Goal: Information Seeking & Learning: Learn about a topic

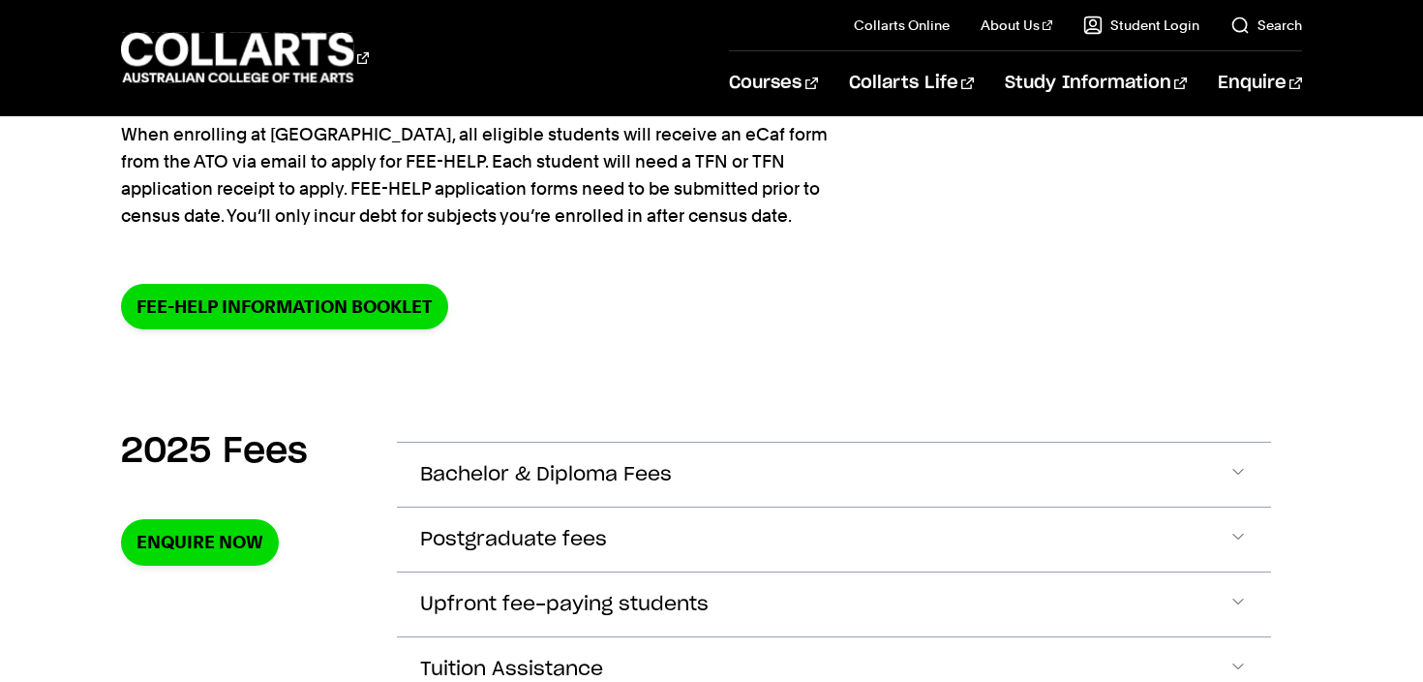
scroll to position [418, 0]
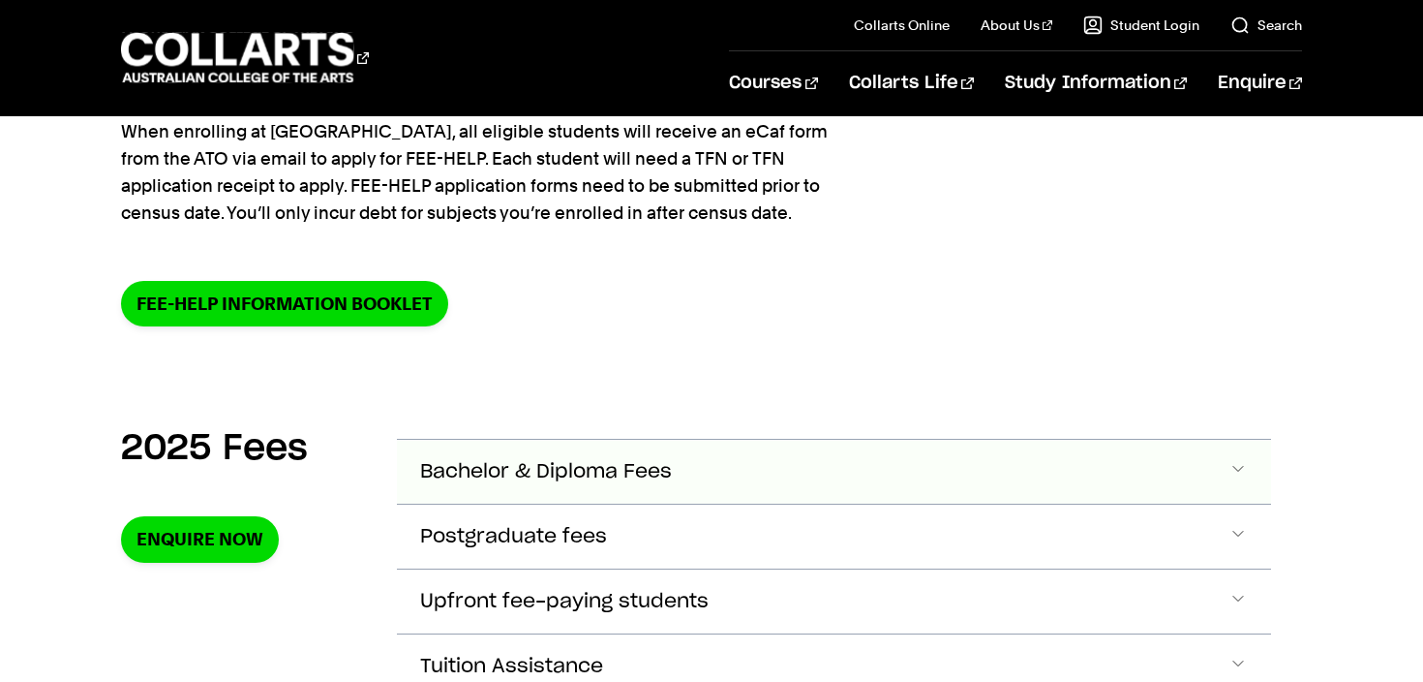
click at [1241, 464] on span "Accordion Section" at bounding box center [1237, 471] width 19 height 25
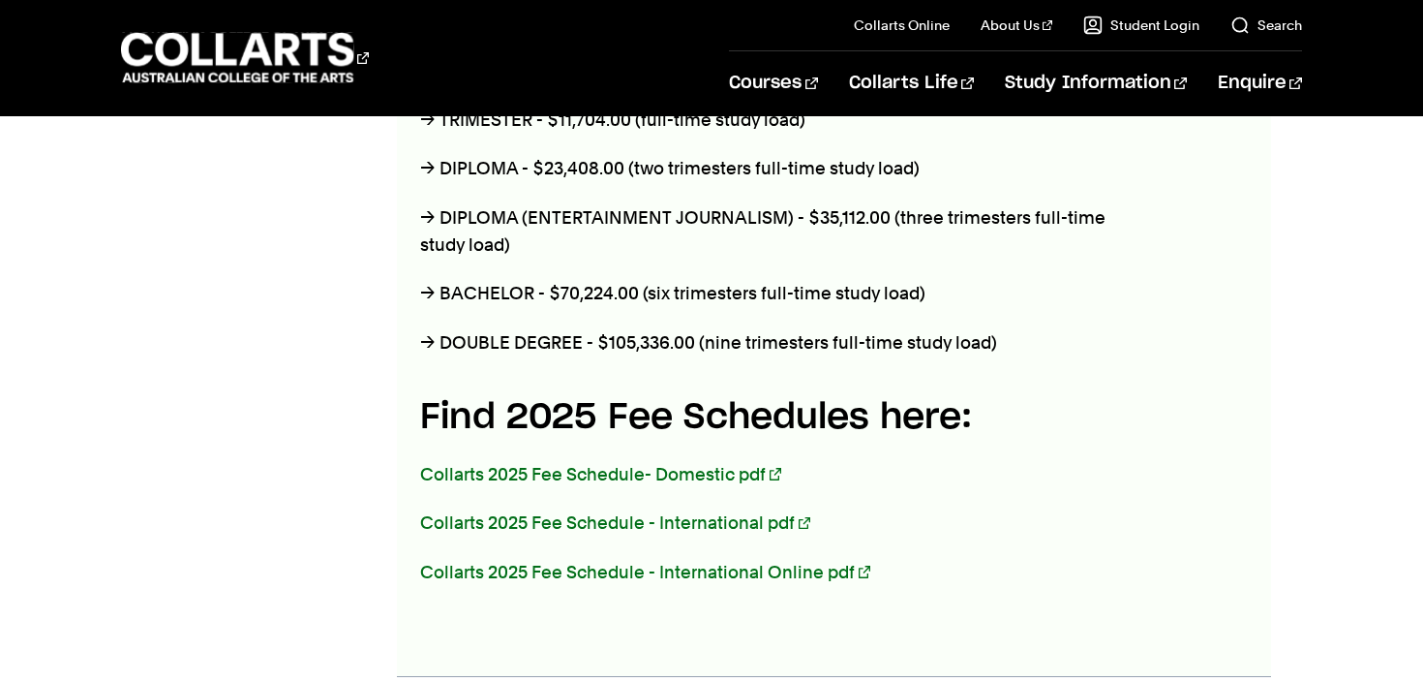
scroll to position [960, 0]
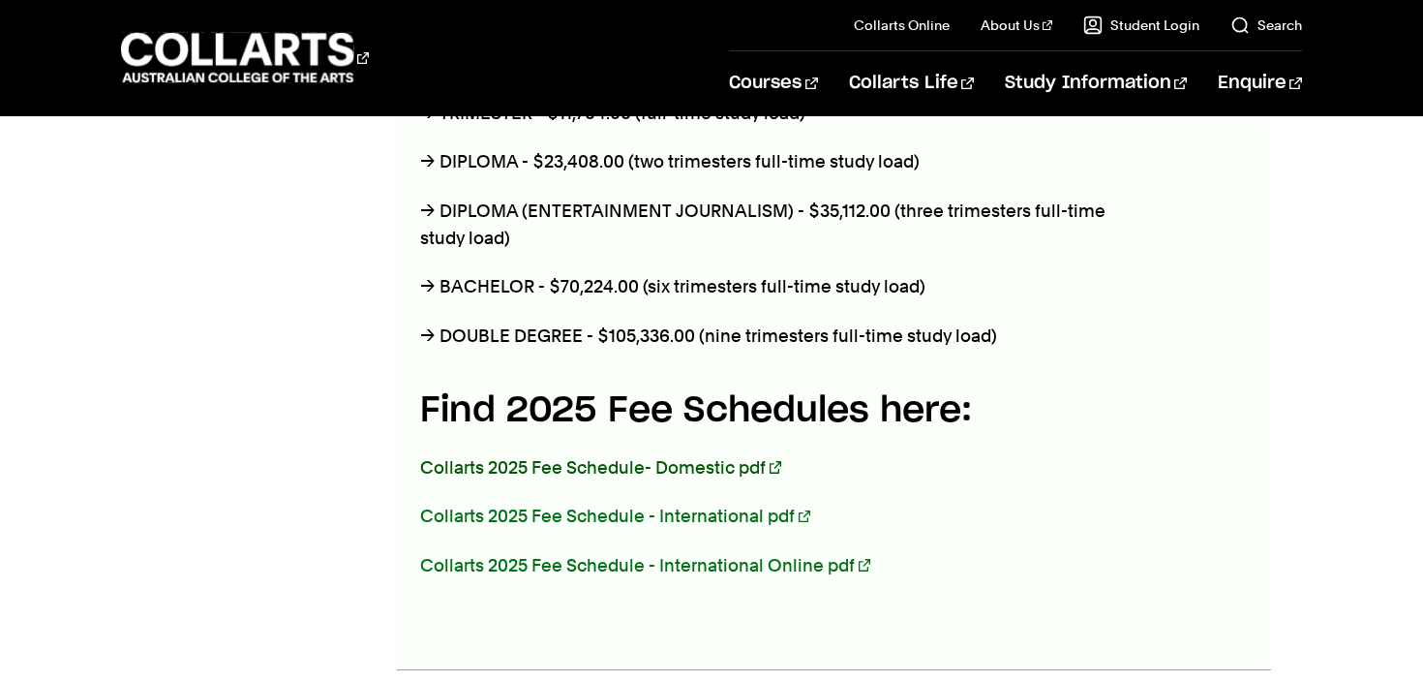
click at [696, 459] on link "Collarts 2025 Fee Schedule- Domestic pdf" at bounding box center [600, 467] width 361 height 20
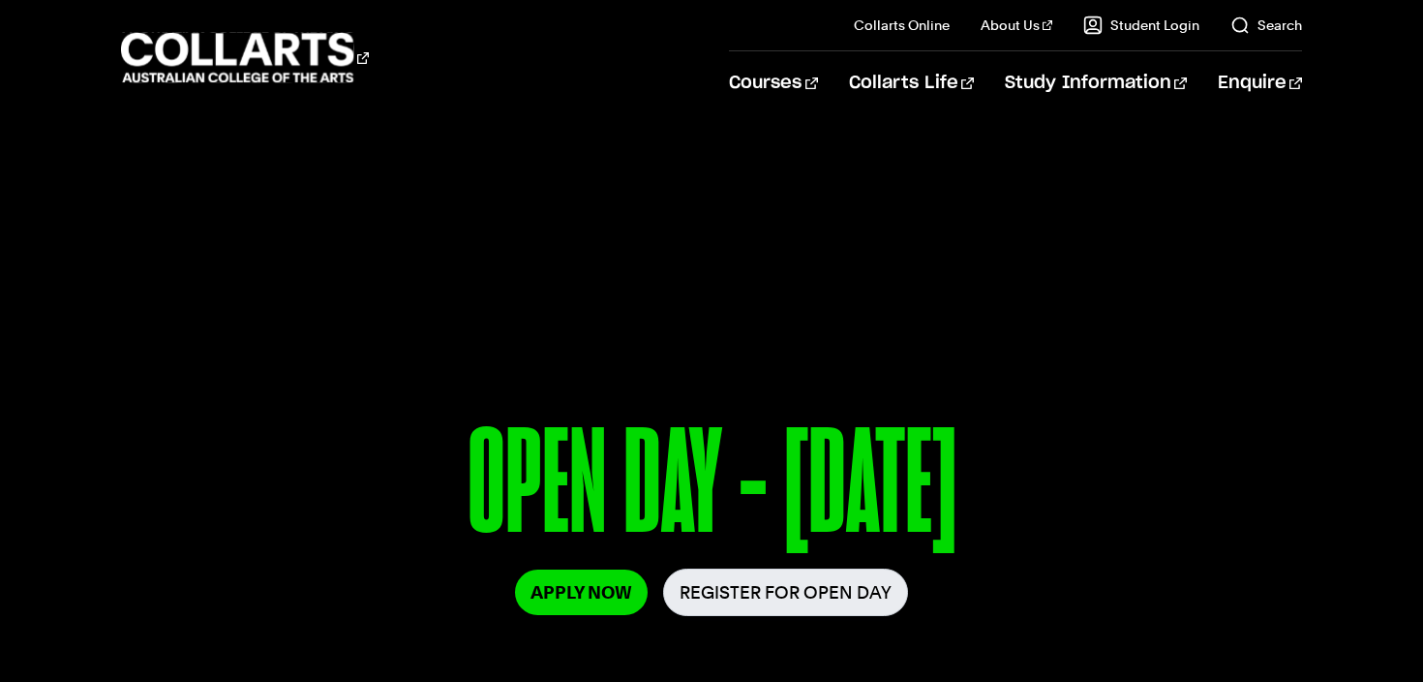
scroll to position [36, 0]
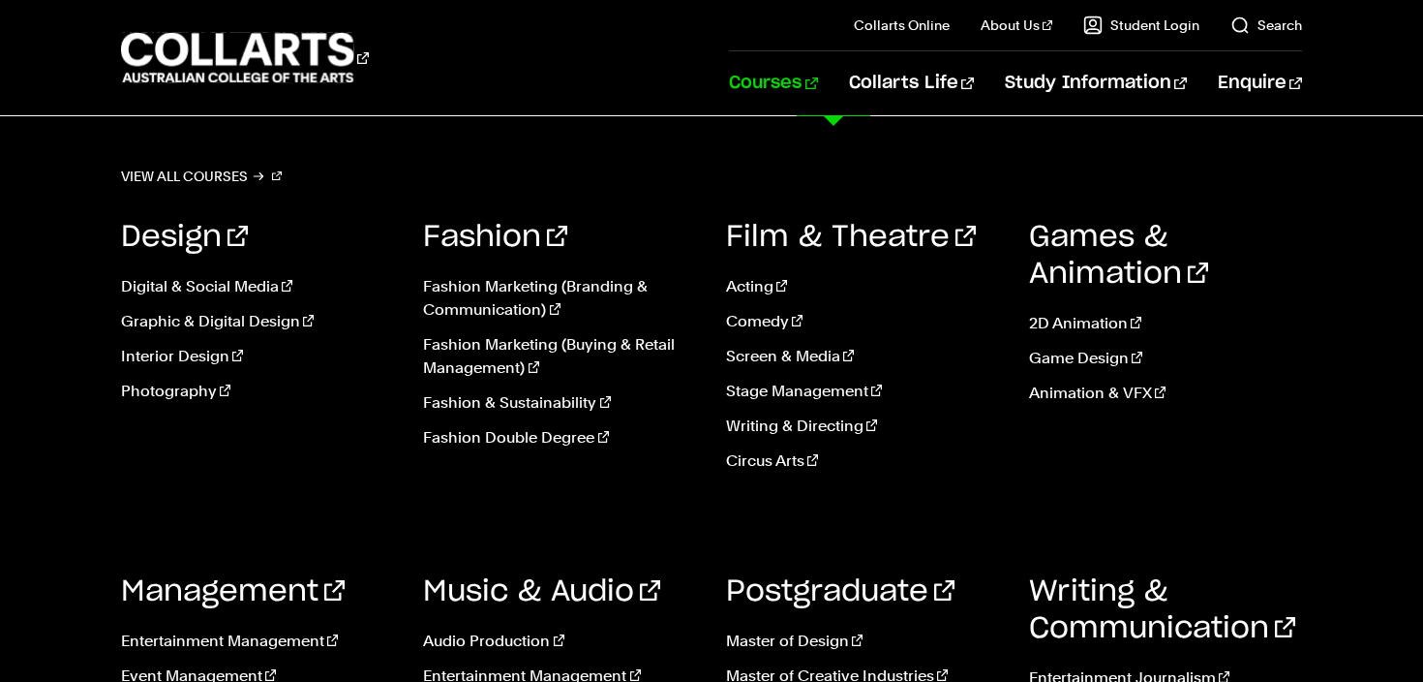
click at [806, 86] on link "Courses" at bounding box center [773, 83] width 88 height 64
click at [565, 409] on link "Fashion & Sustainability" at bounding box center [560, 402] width 274 height 23
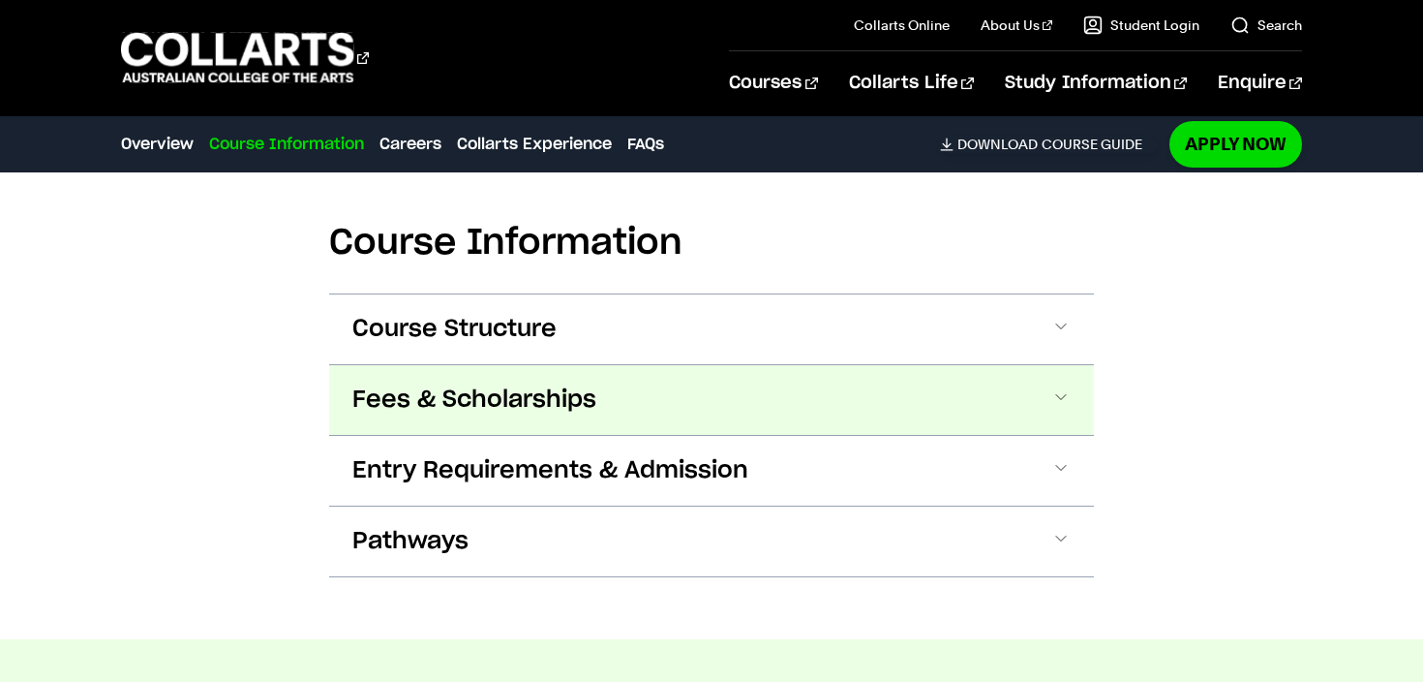
click at [549, 404] on span "Fees & Scholarships" at bounding box center [474, 399] width 244 height 31
